Goal: Navigation & Orientation: Find specific page/section

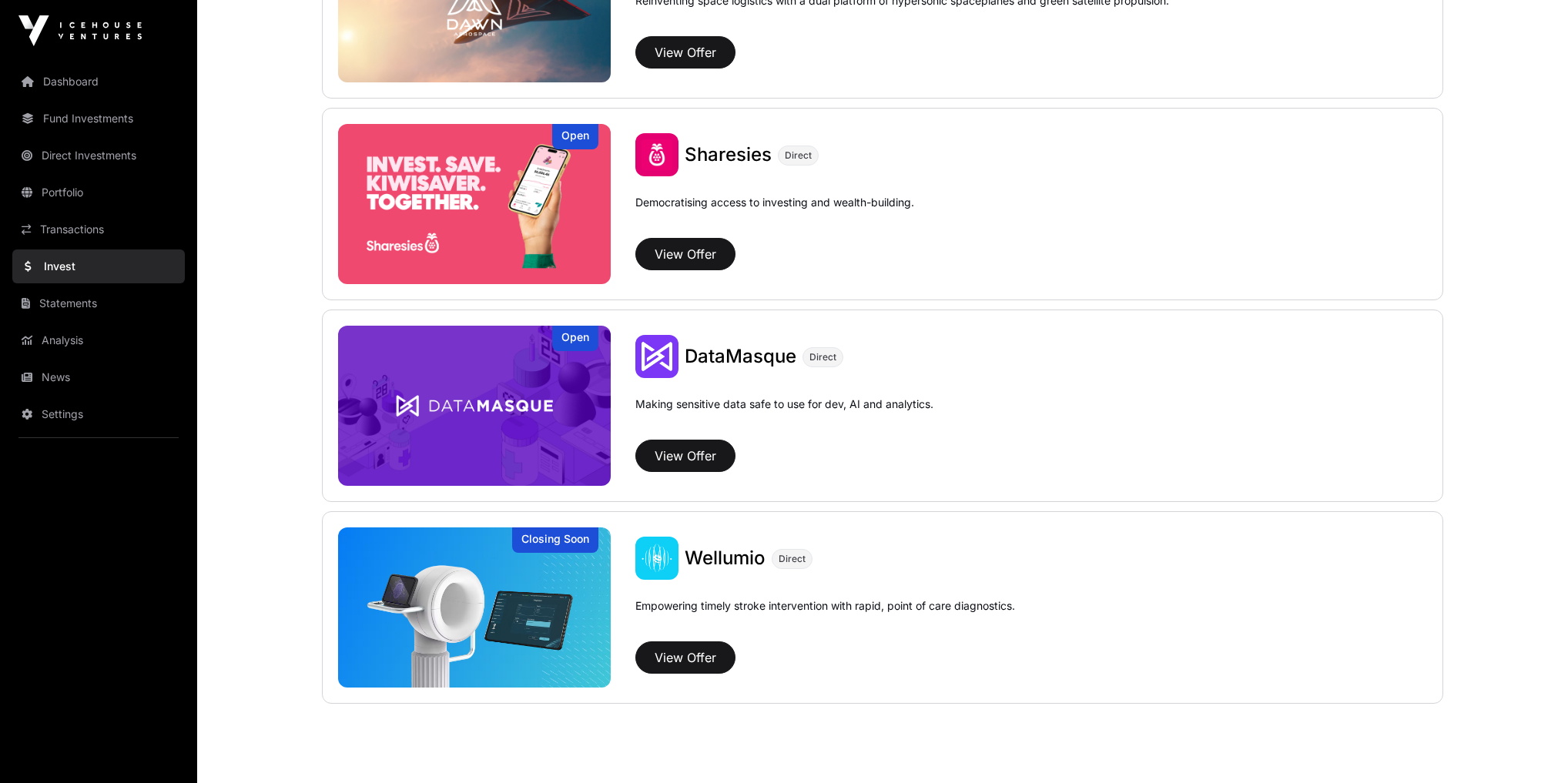
scroll to position [2153, 0]
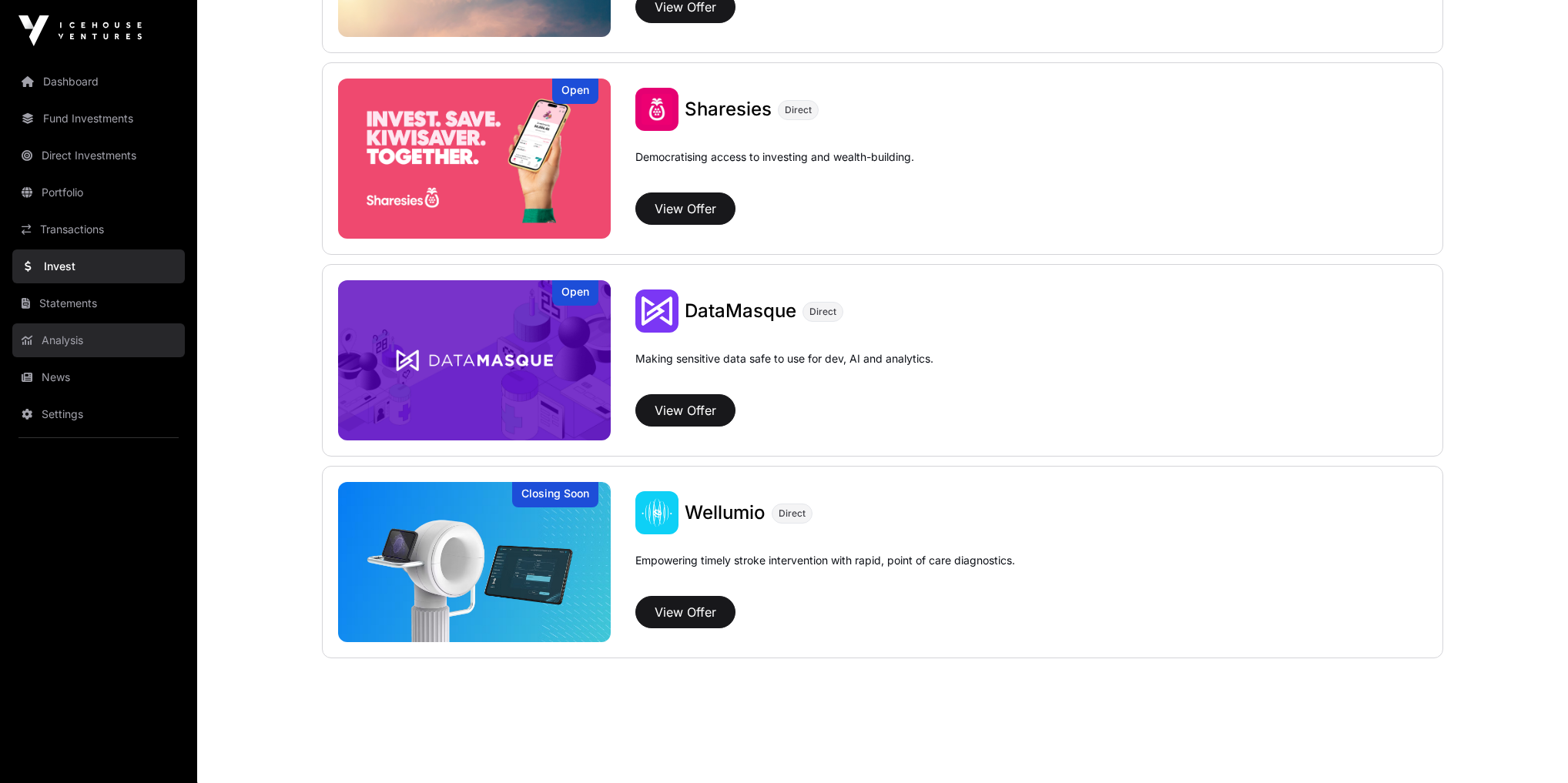
click at [36, 339] on link "Analysis" at bounding box center [98, 340] width 172 height 34
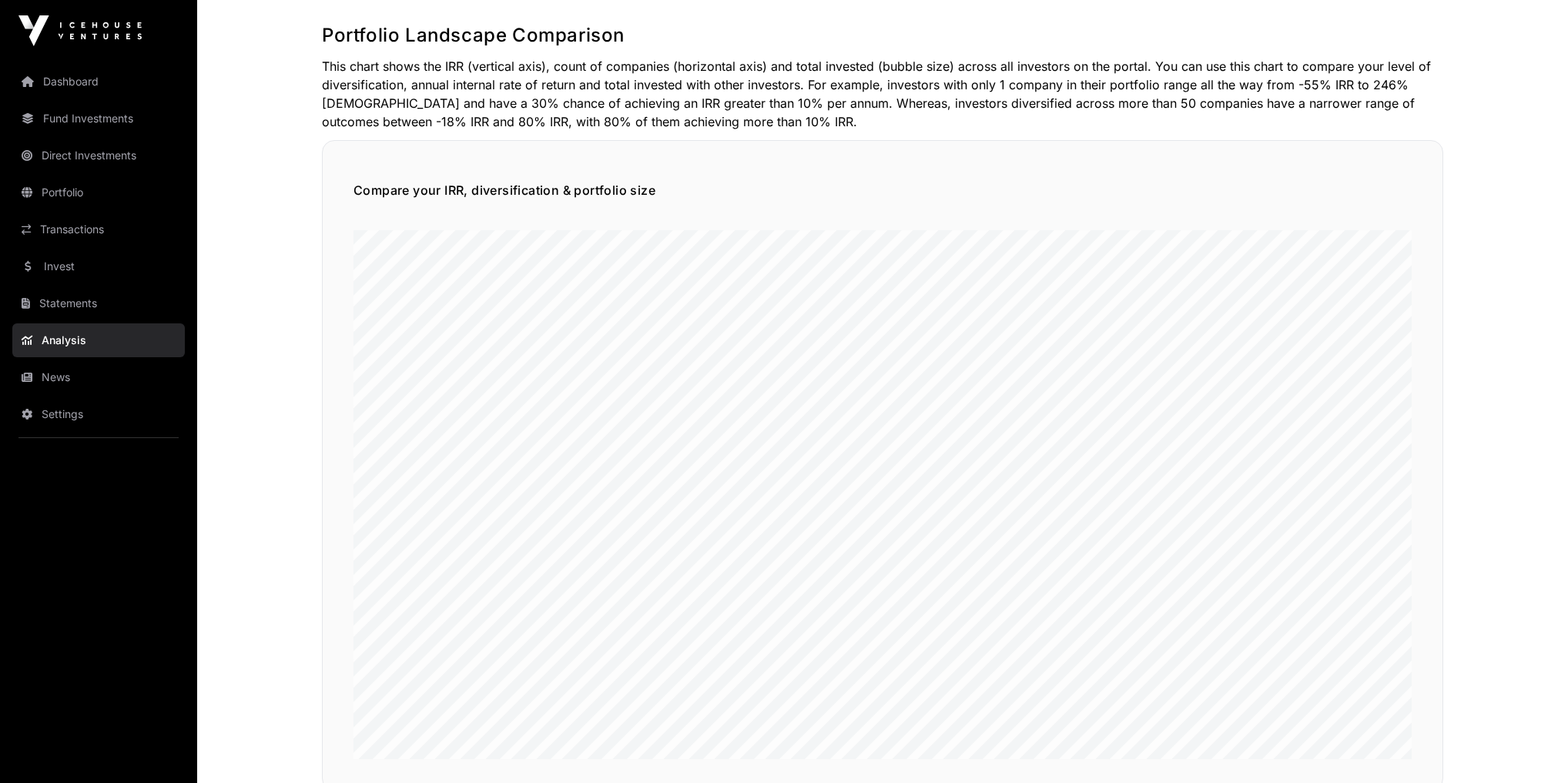
scroll to position [862, 0]
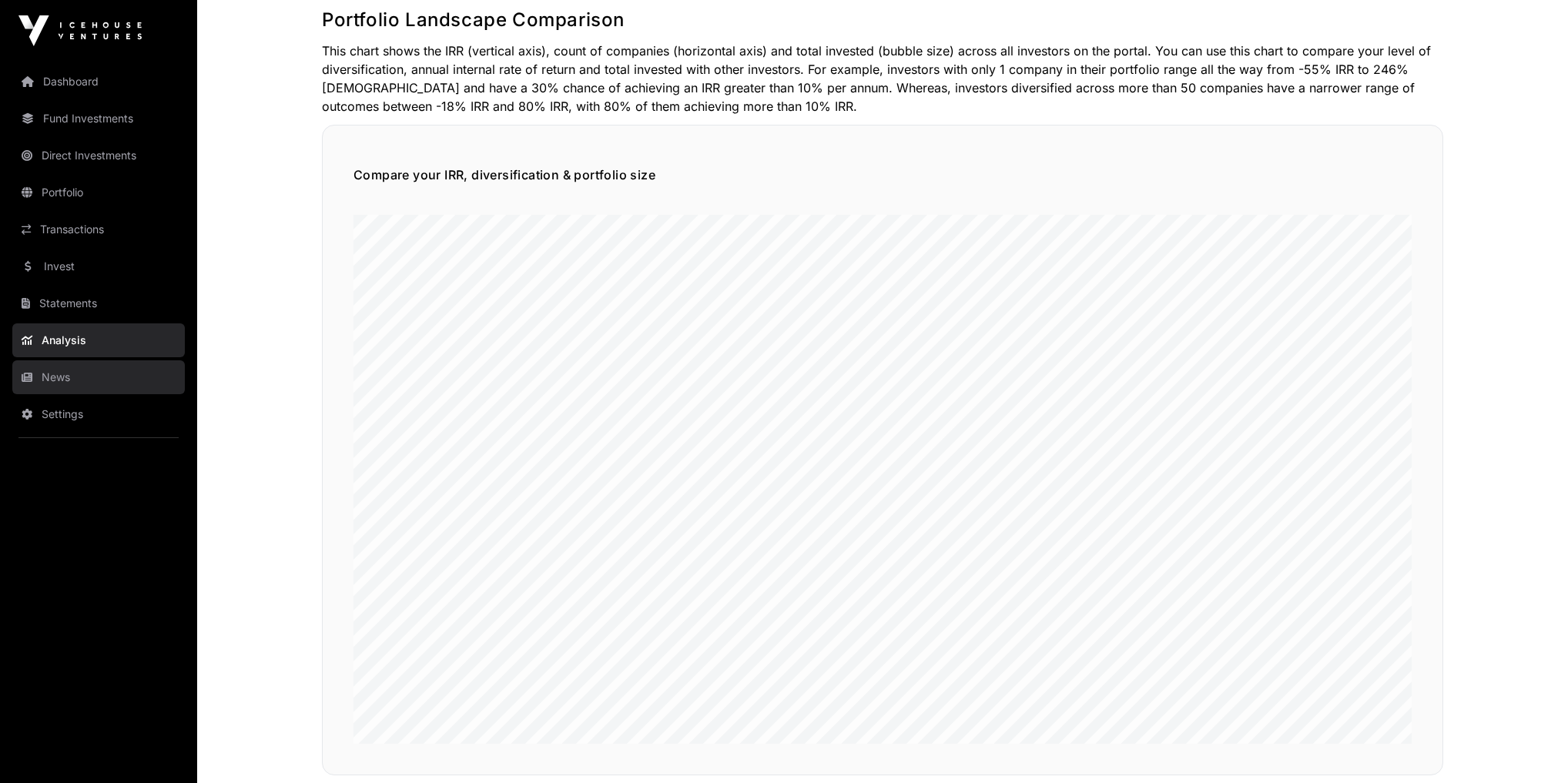
click at [39, 377] on link "News" at bounding box center [98, 377] width 172 height 34
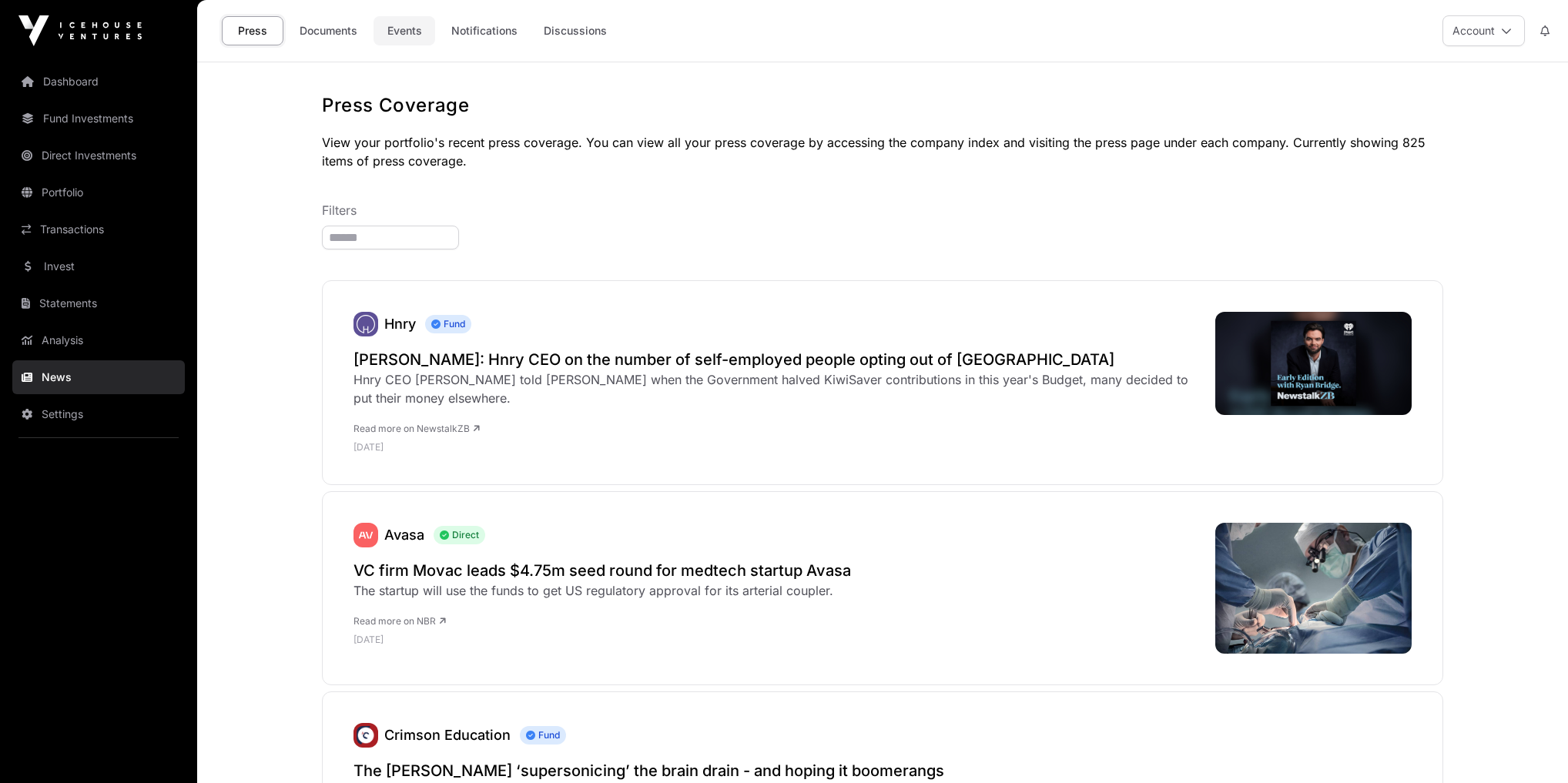
click at [411, 33] on link "Events" at bounding box center [404, 31] width 61 height 29
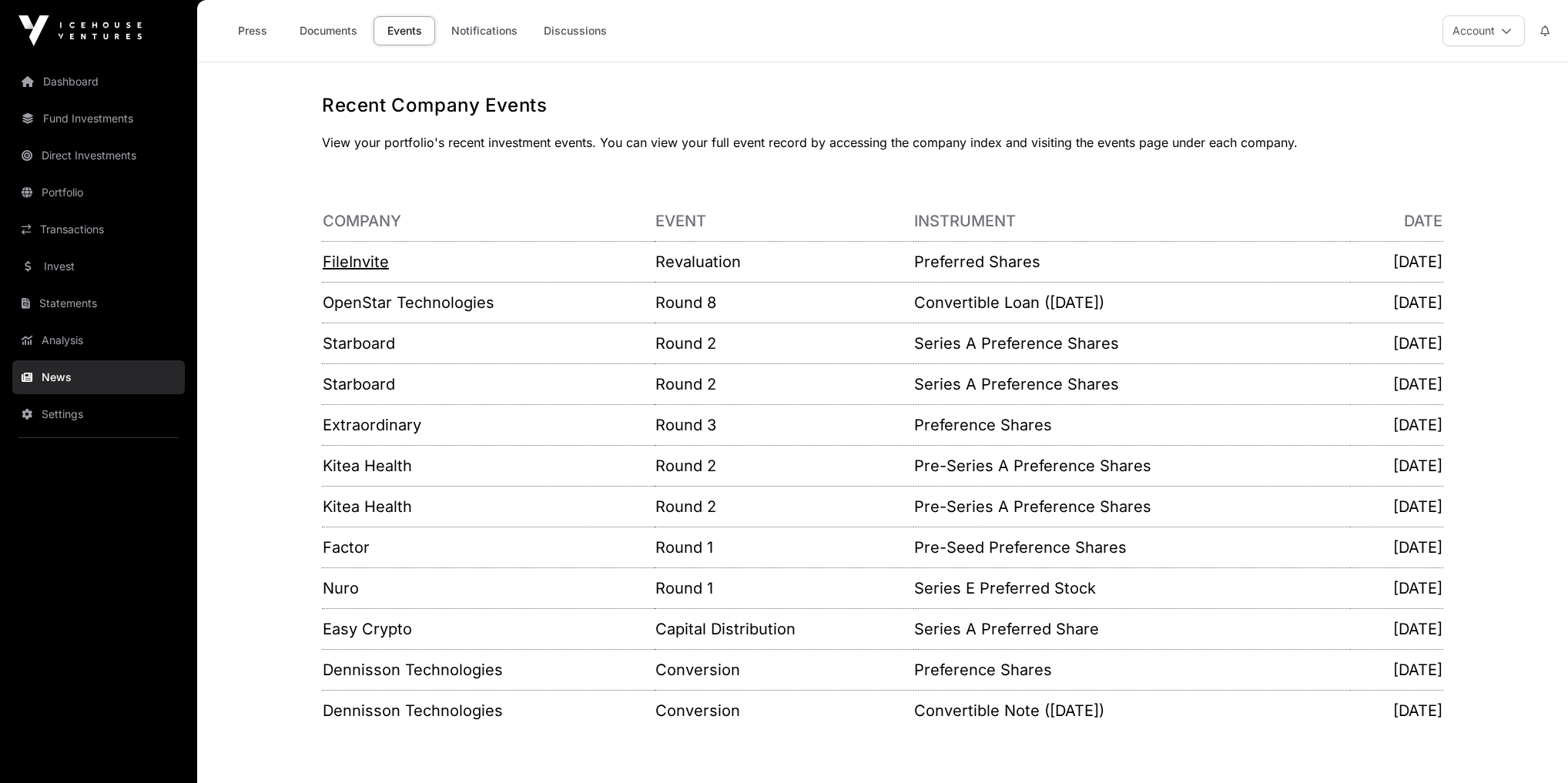
click at [336, 267] on link "FileInvite" at bounding box center [355, 262] width 66 height 19
click at [397, 293] on link "OpenStar Technologies" at bounding box center [408, 303] width 171 height 19
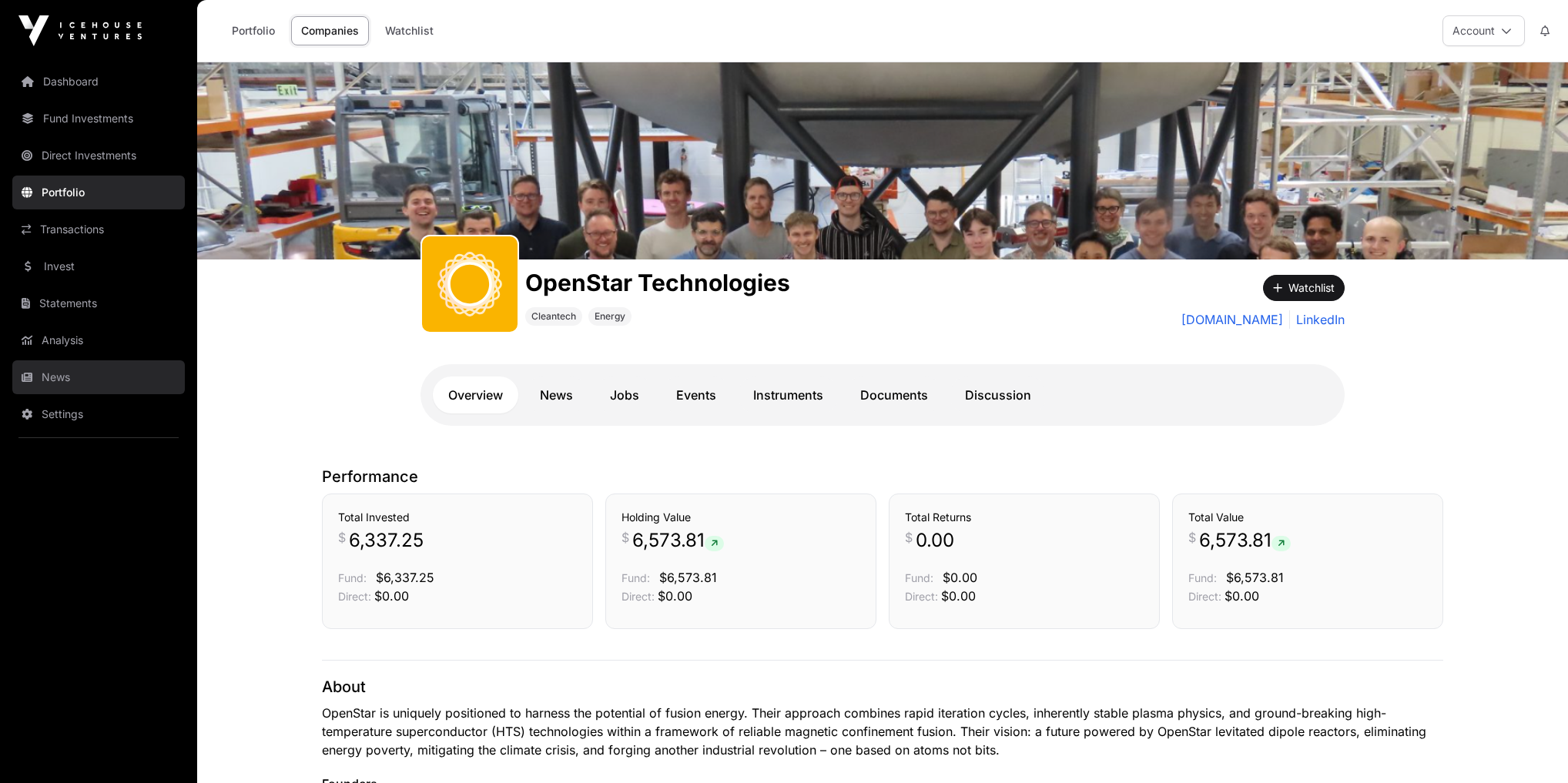
click at [48, 377] on link "News" at bounding box center [98, 377] width 172 height 34
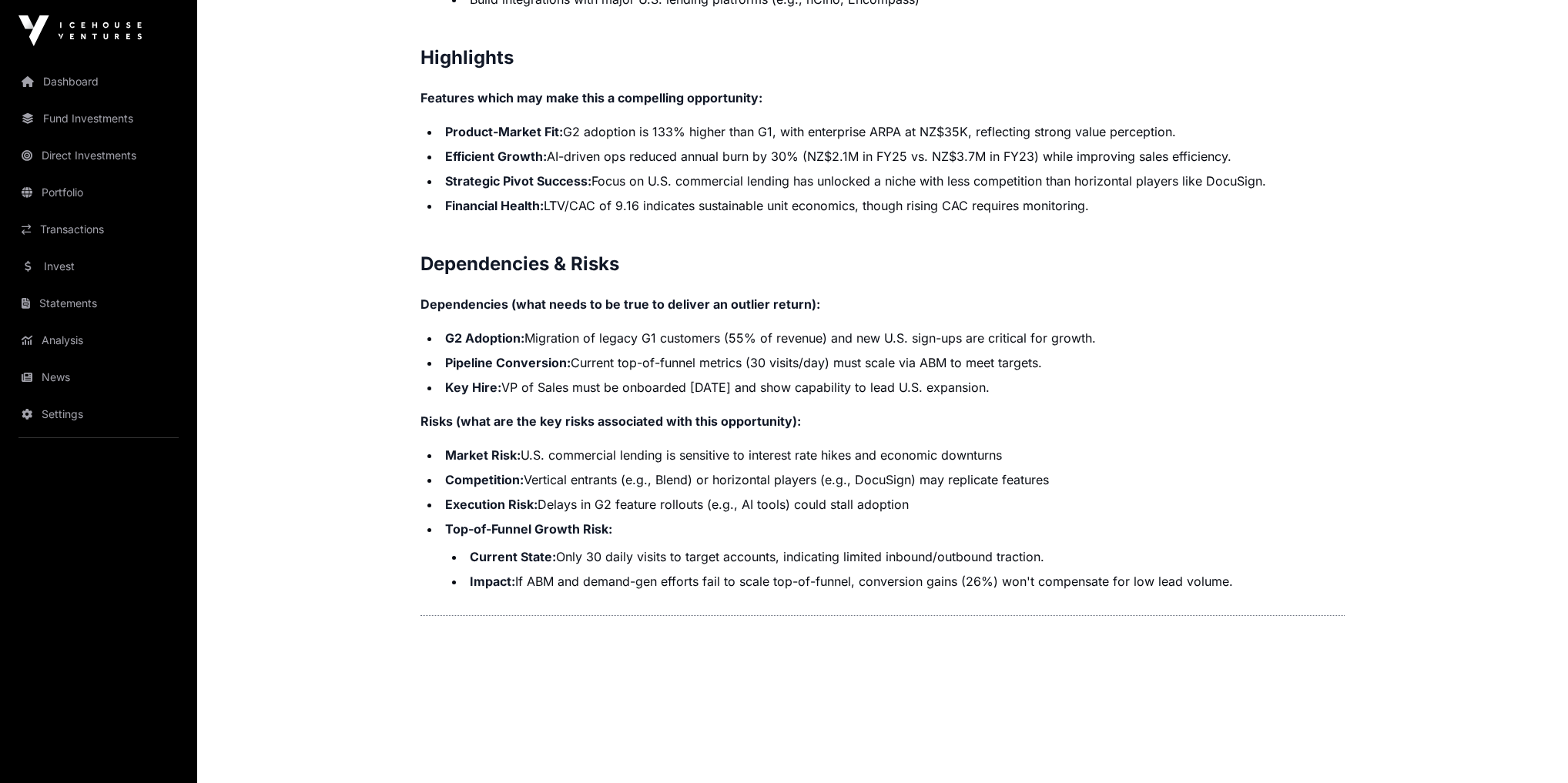
click at [93, 72] on link "Dashboard" at bounding box center [98, 81] width 172 height 34
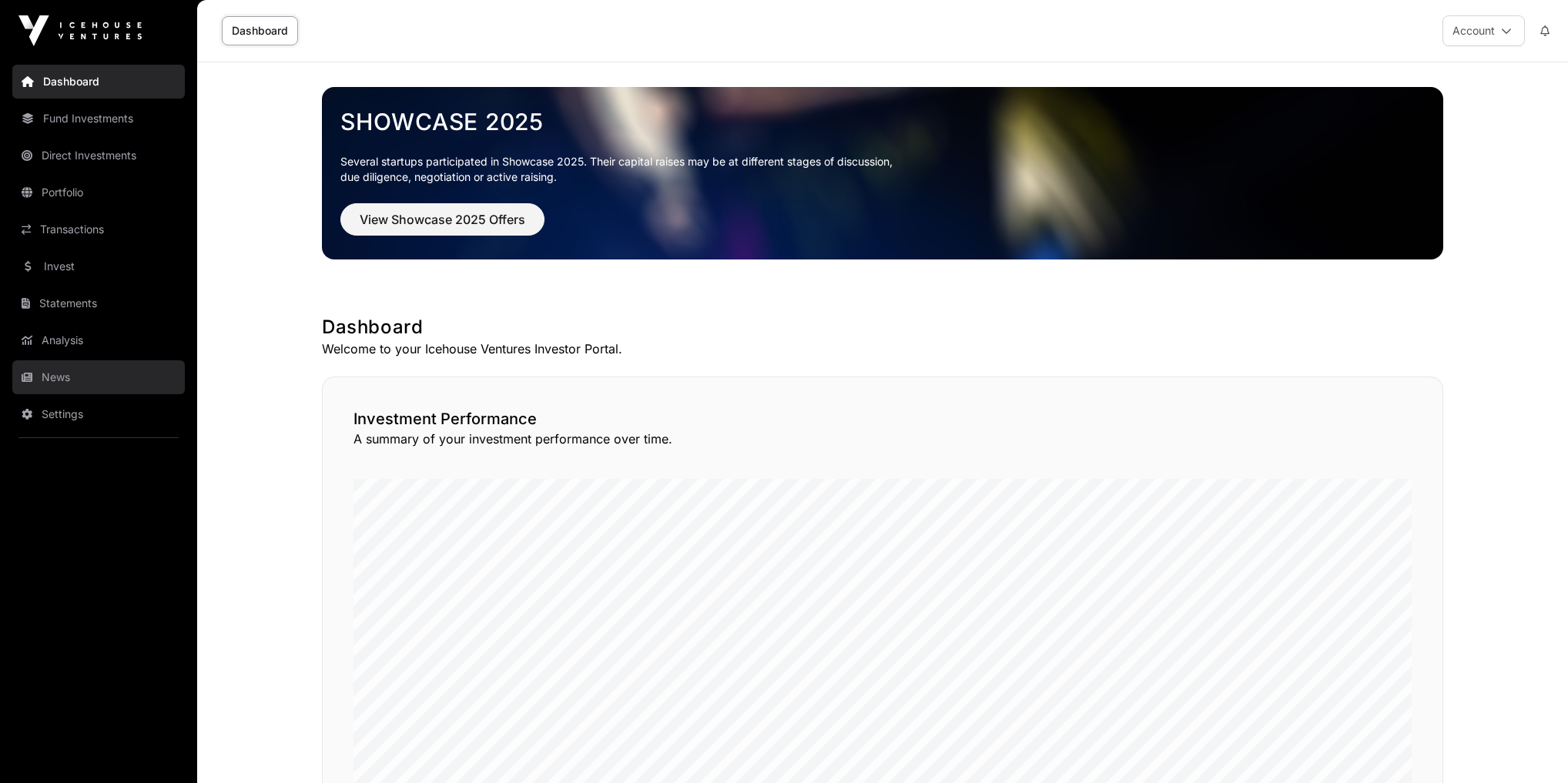
click at [37, 372] on link "News" at bounding box center [98, 377] width 172 height 34
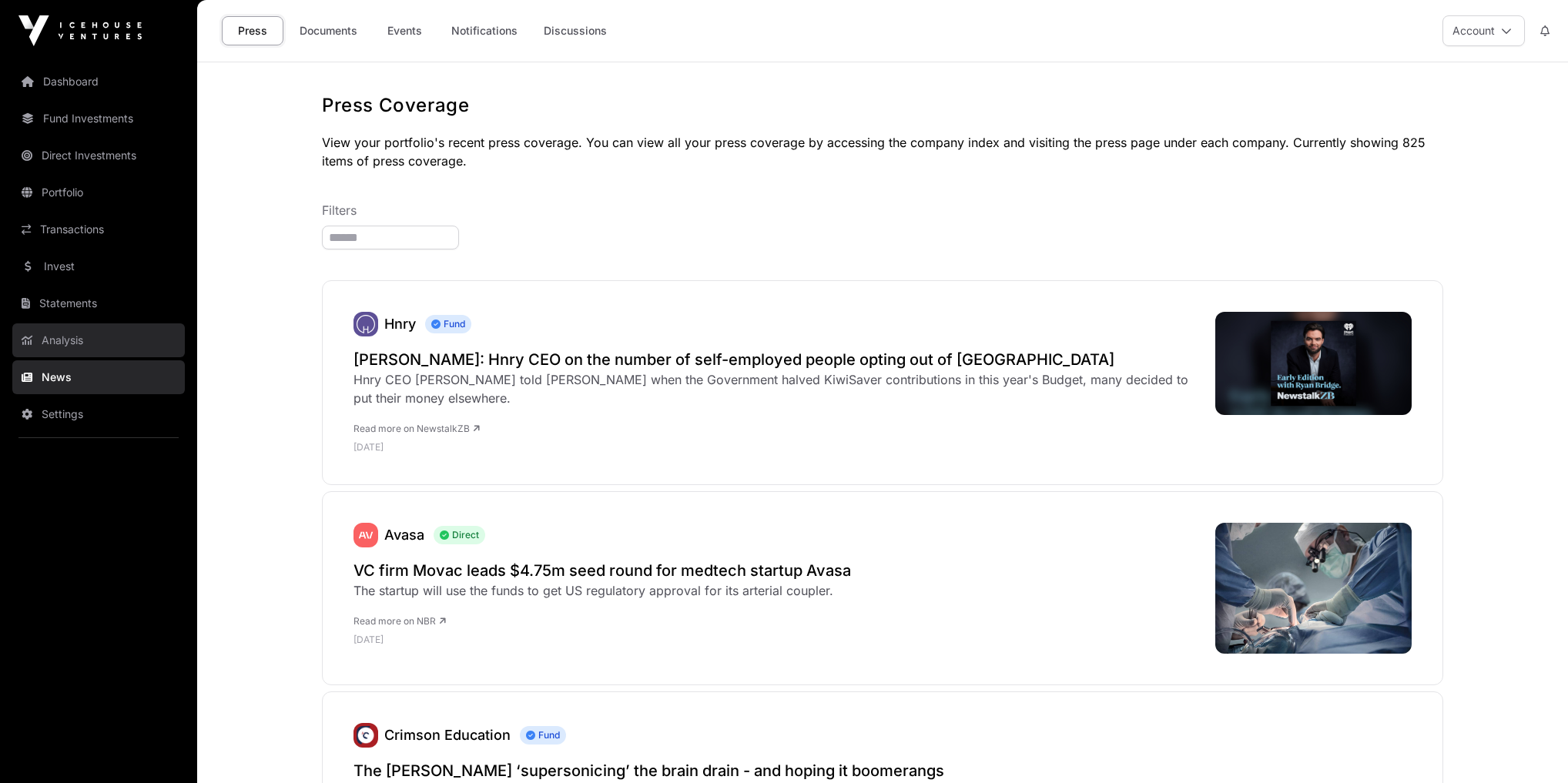
click at [53, 333] on link "Analysis" at bounding box center [98, 340] width 172 height 34
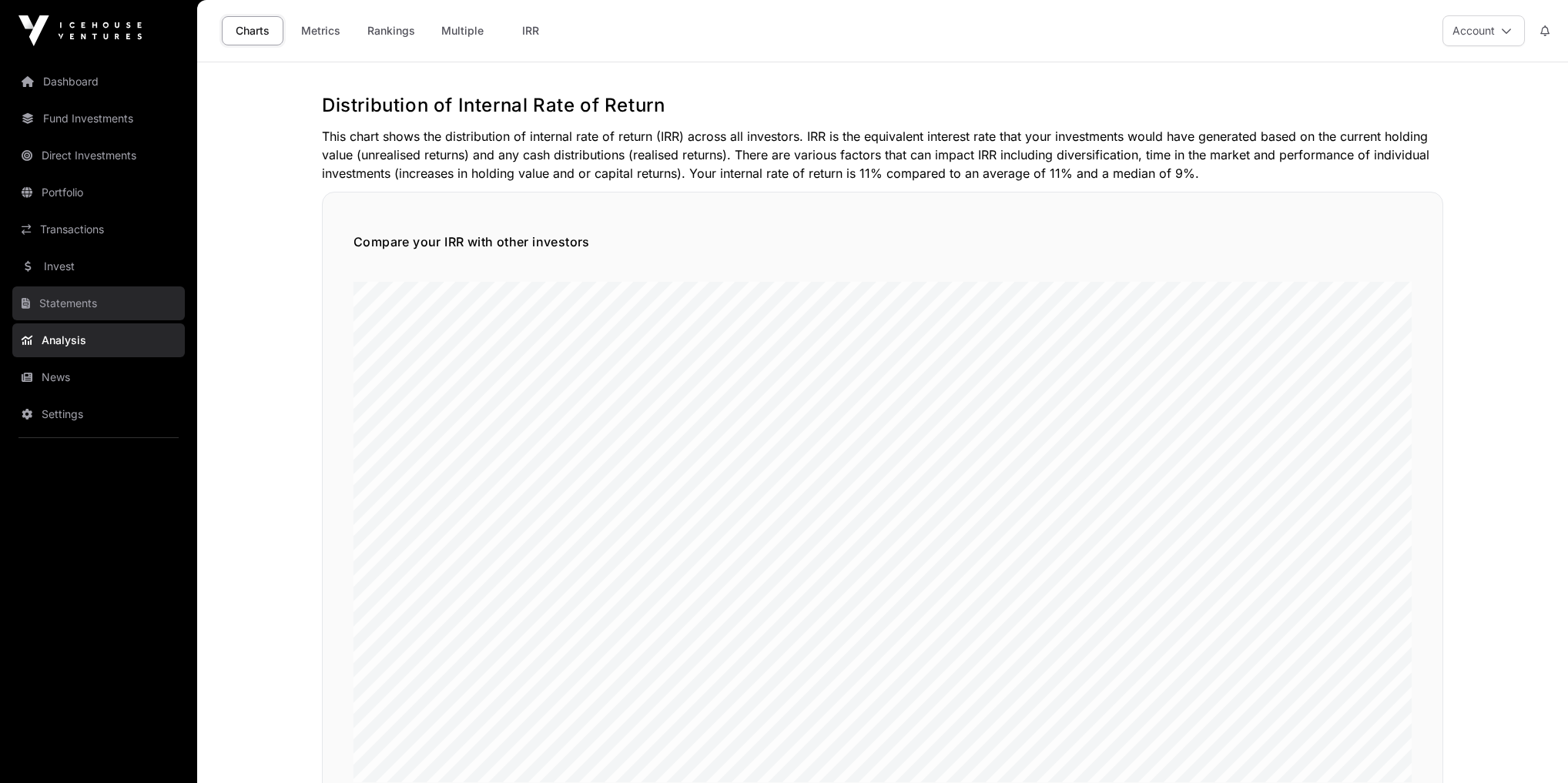
click at [57, 307] on link "Statements" at bounding box center [98, 303] width 172 height 34
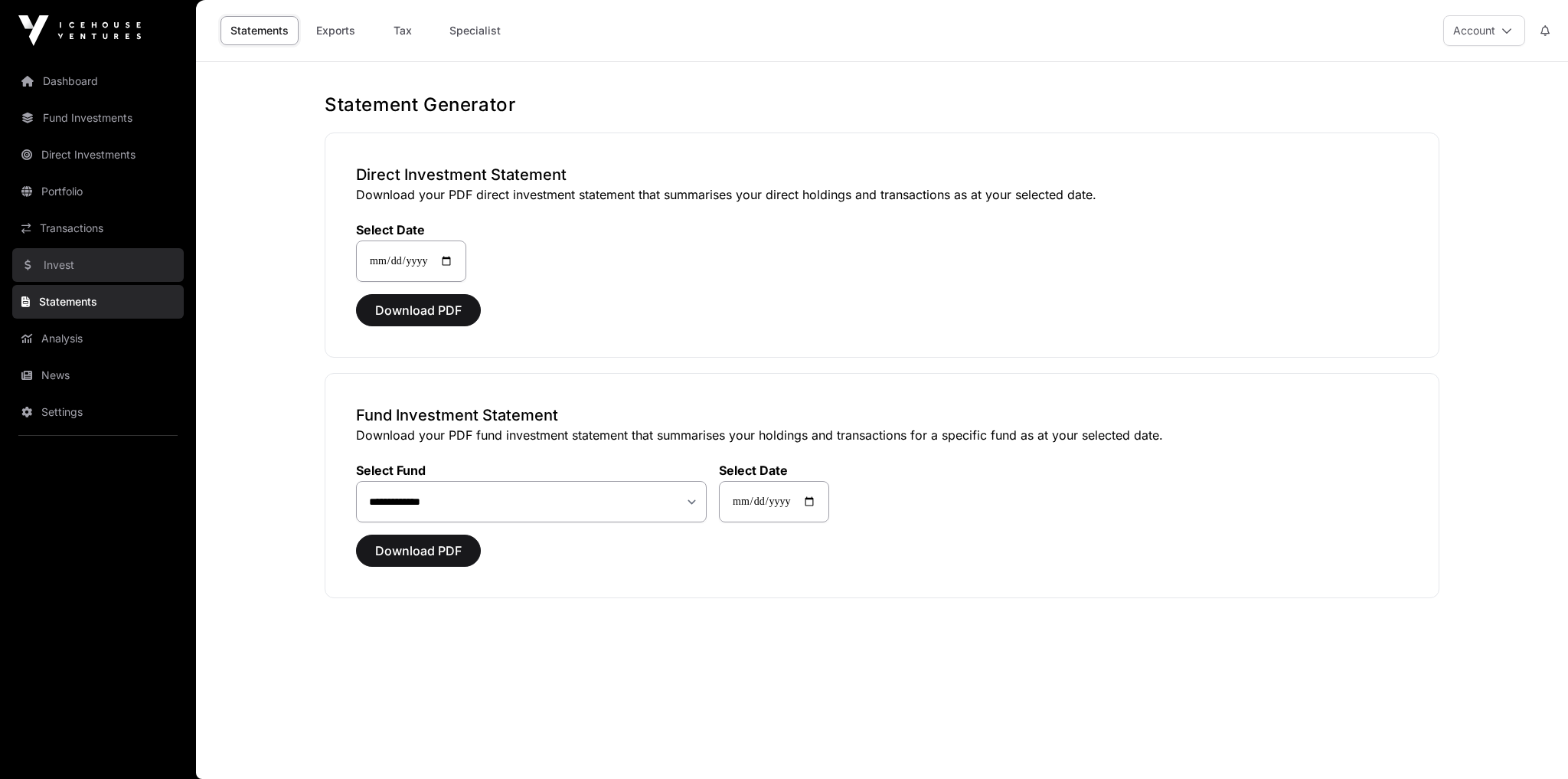
click at [59, 282] on link "Invest" at bounding box center [98, 264] width 171 height 34
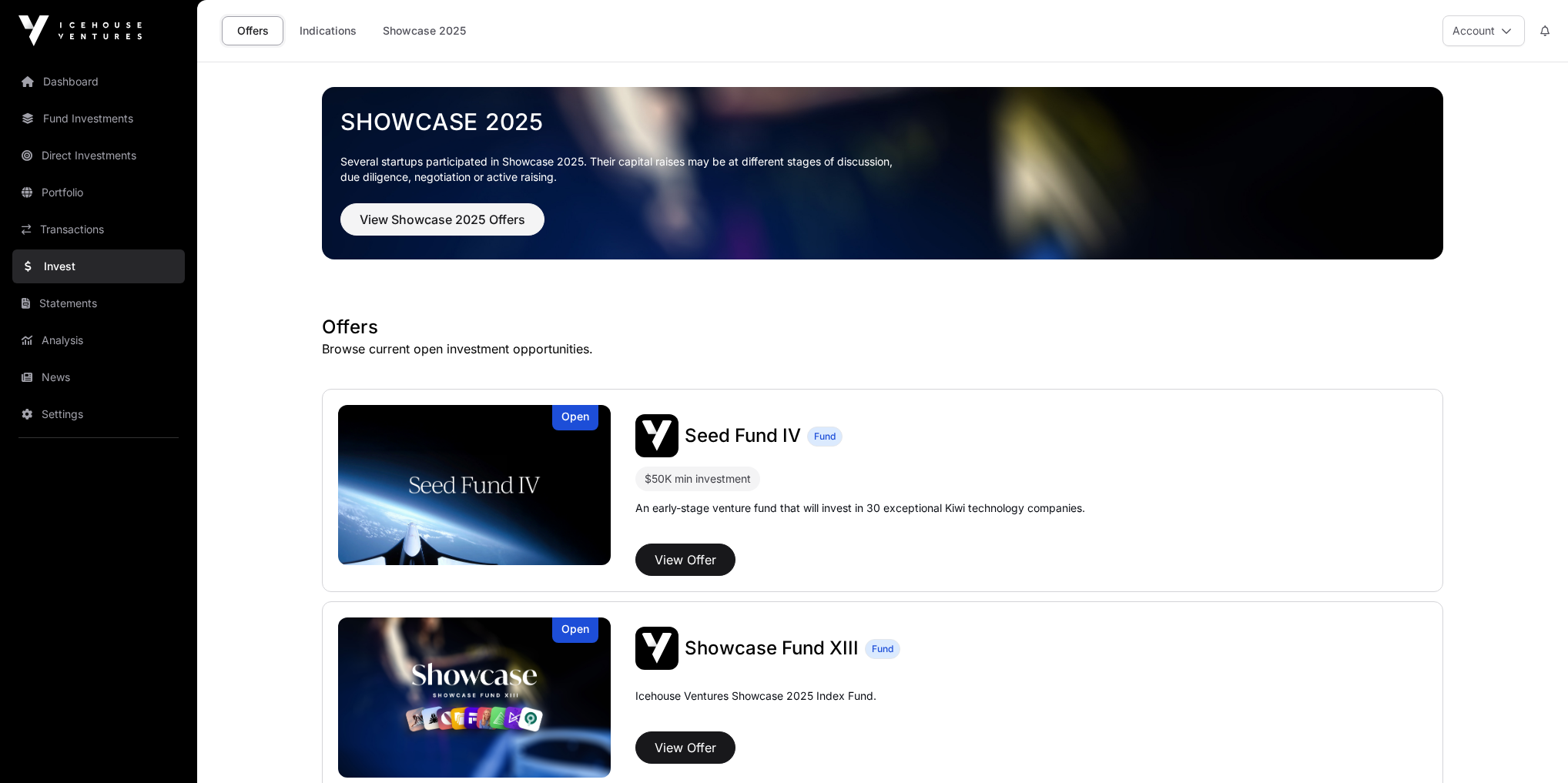
click at [88, 234] on link "Transactions" at bounding box center [98, 229] width 172 height 34
